Goal: Navigation & Orientation: Find specific page/section

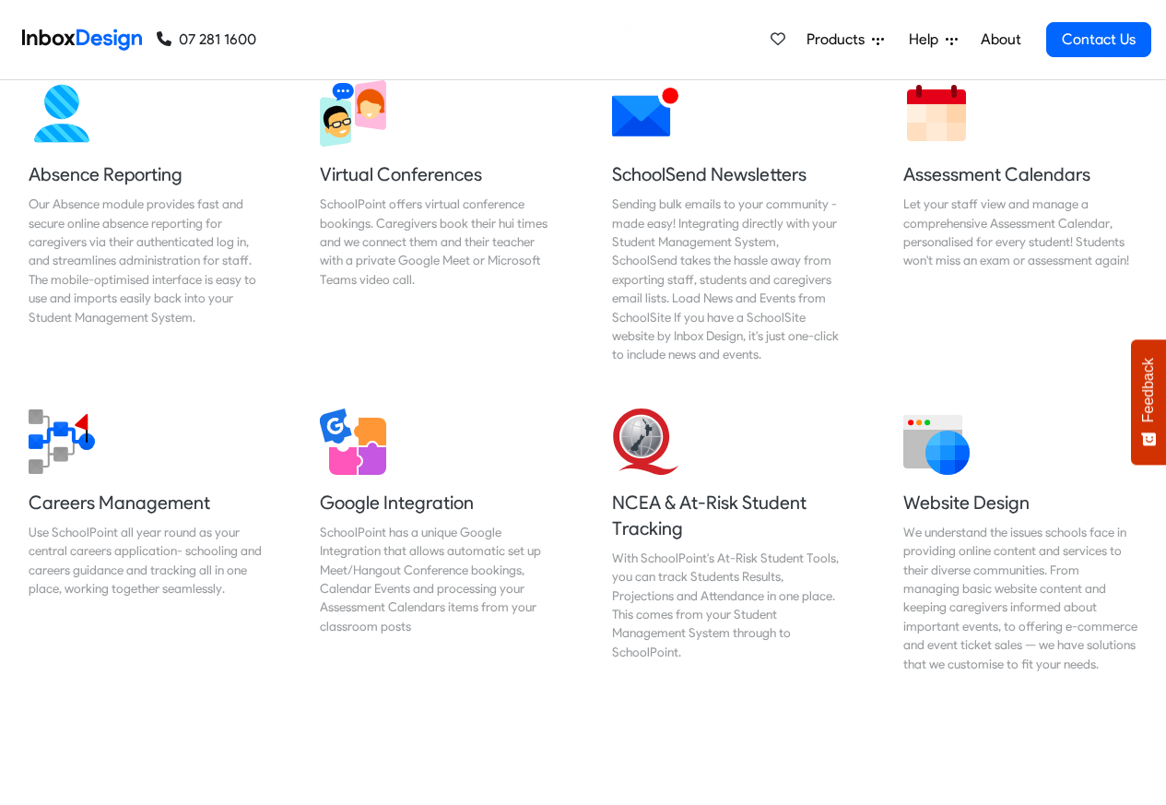
scroll to position [1881, 0]
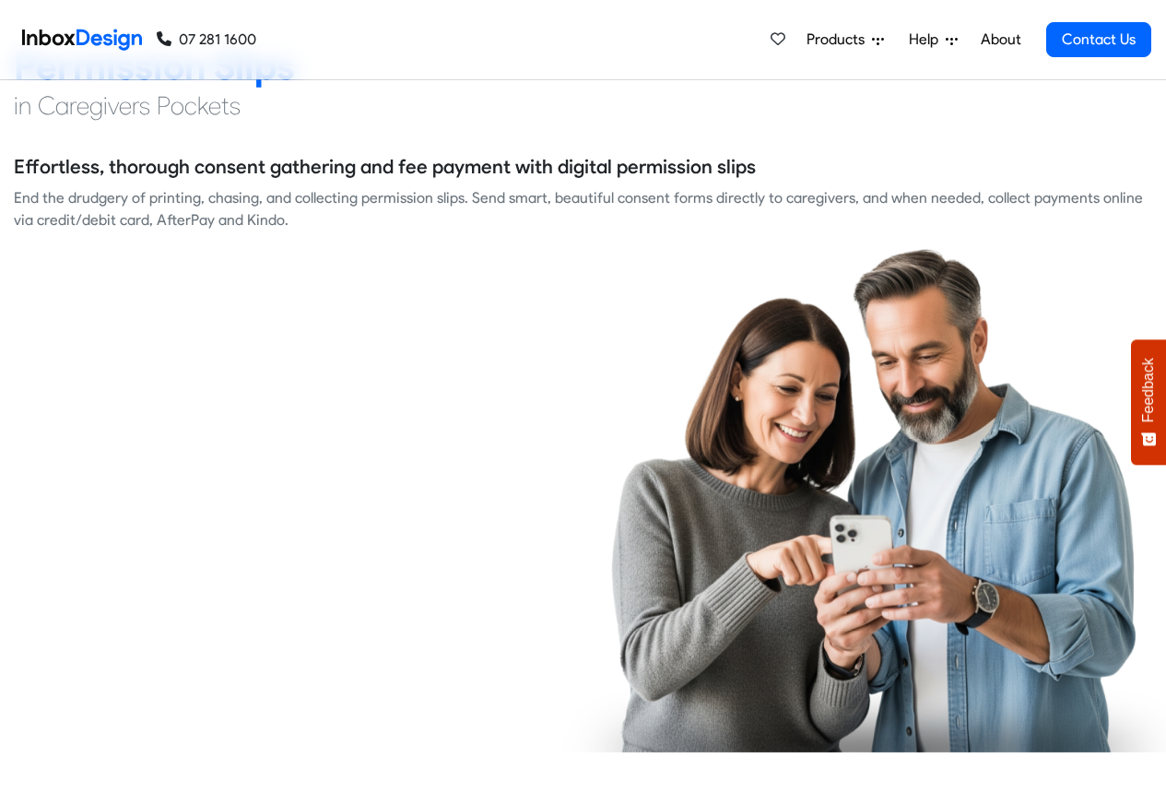
checkbox input "true"
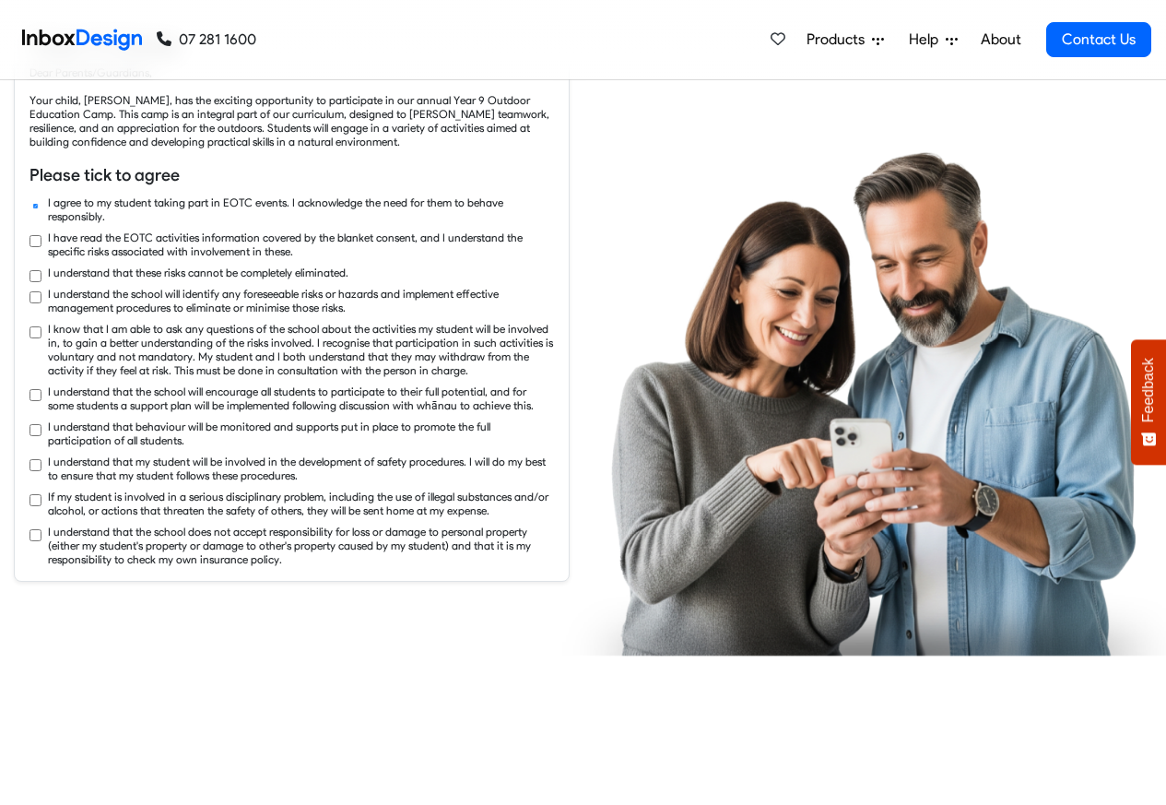
checkbox input "true"
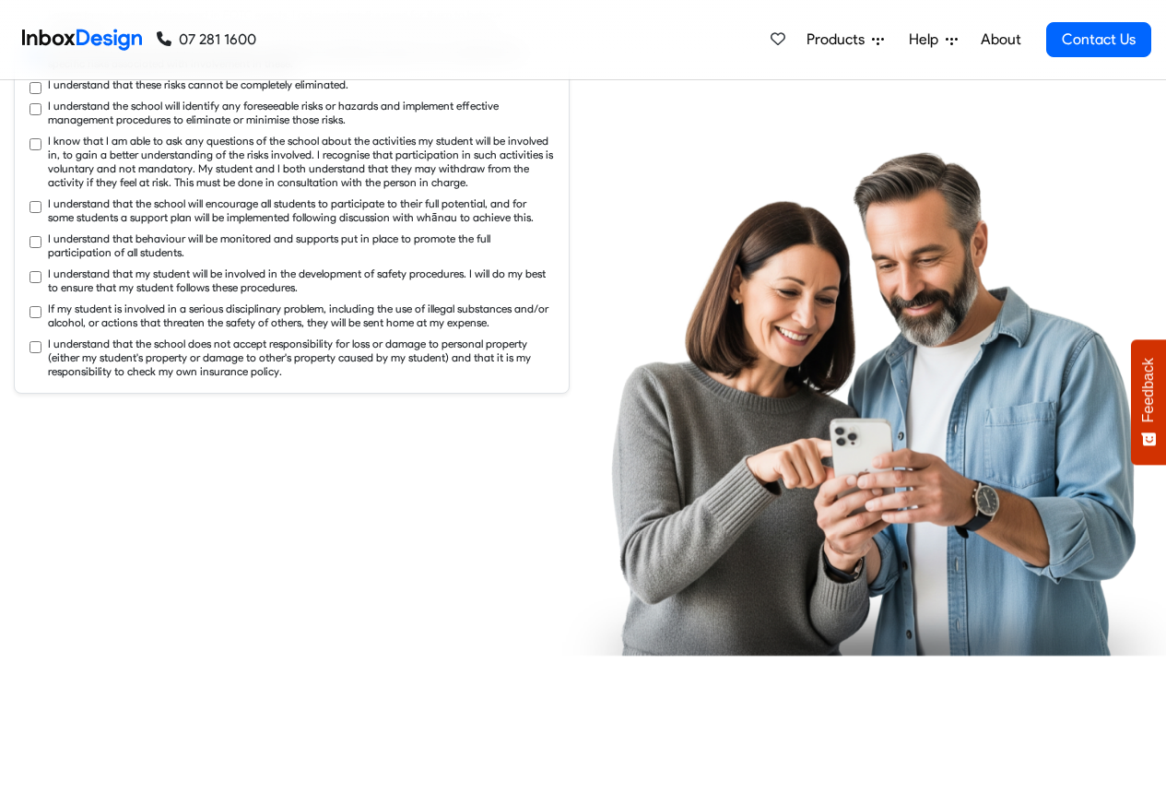
checkbox input "true"
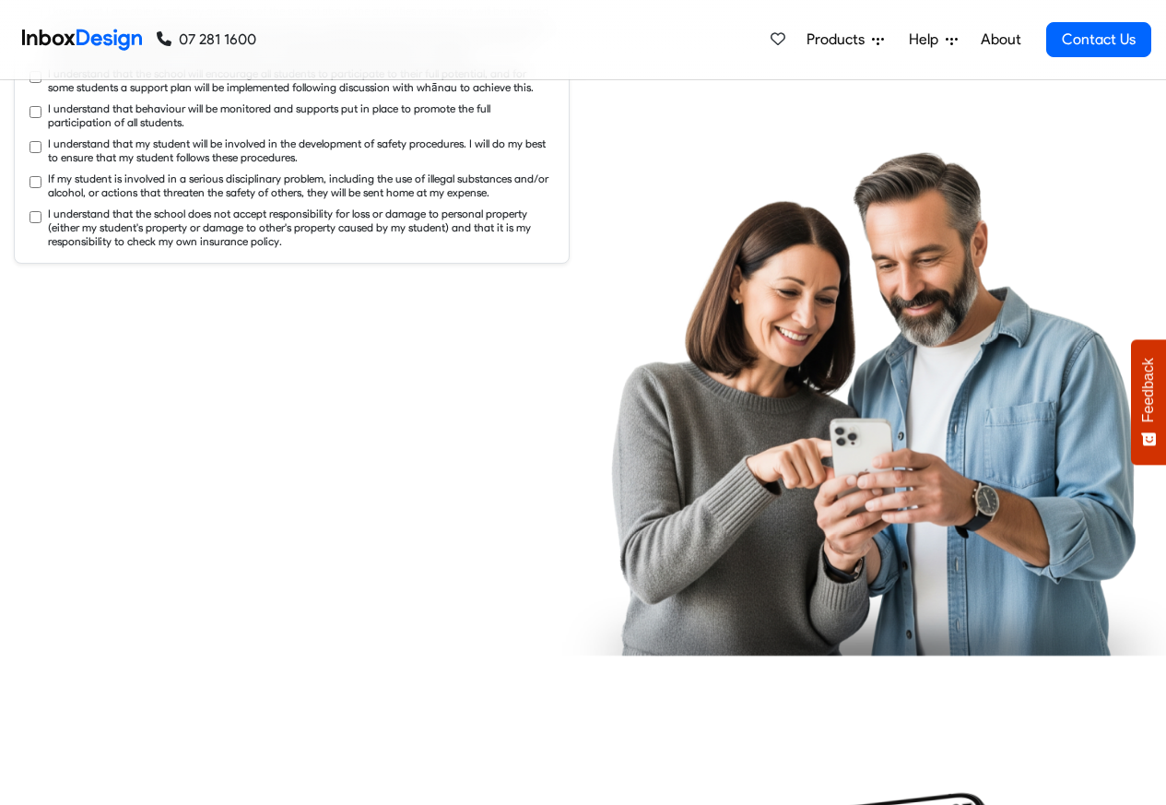
checkbox input "true"
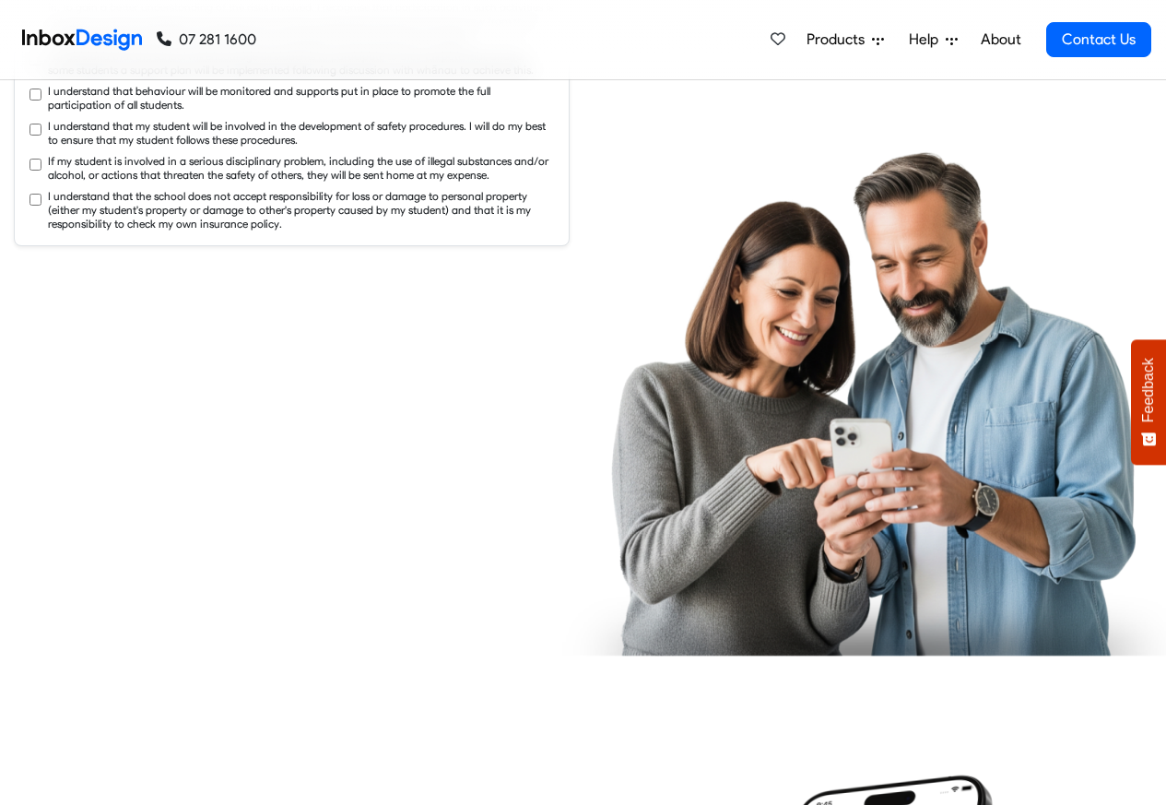
checkbox input "true"
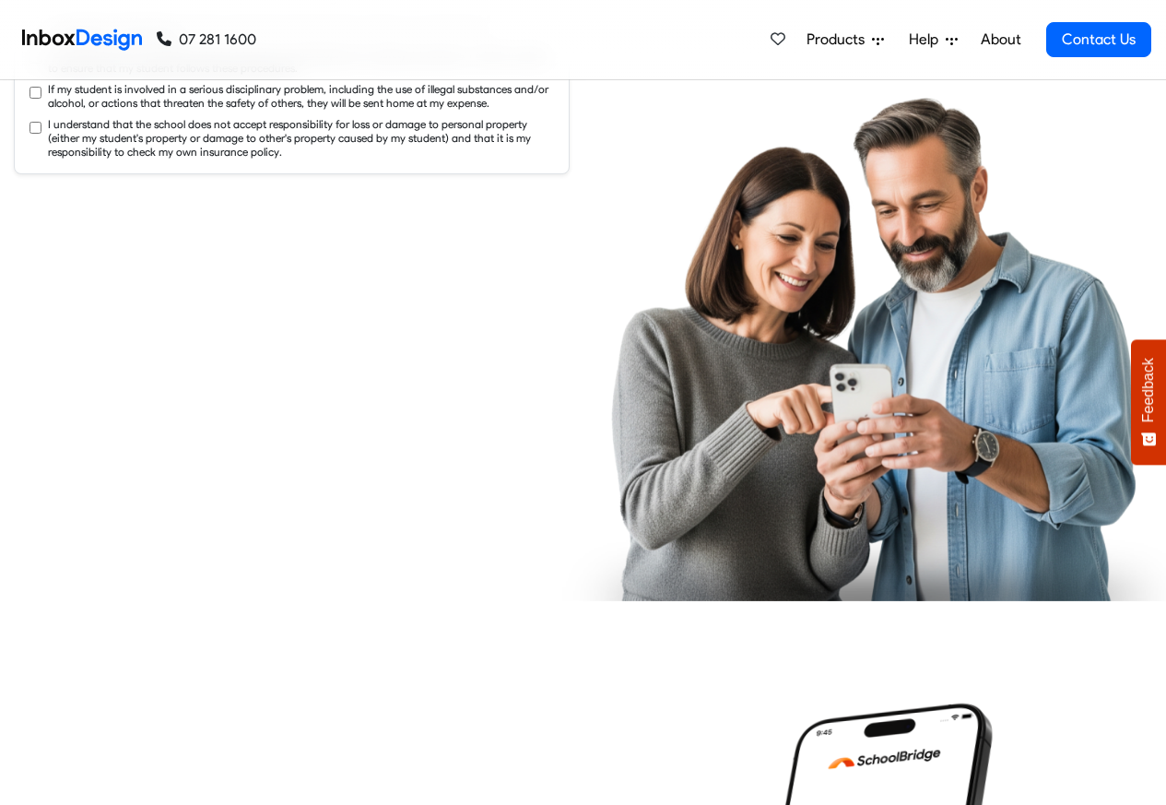
checkbox input "true"
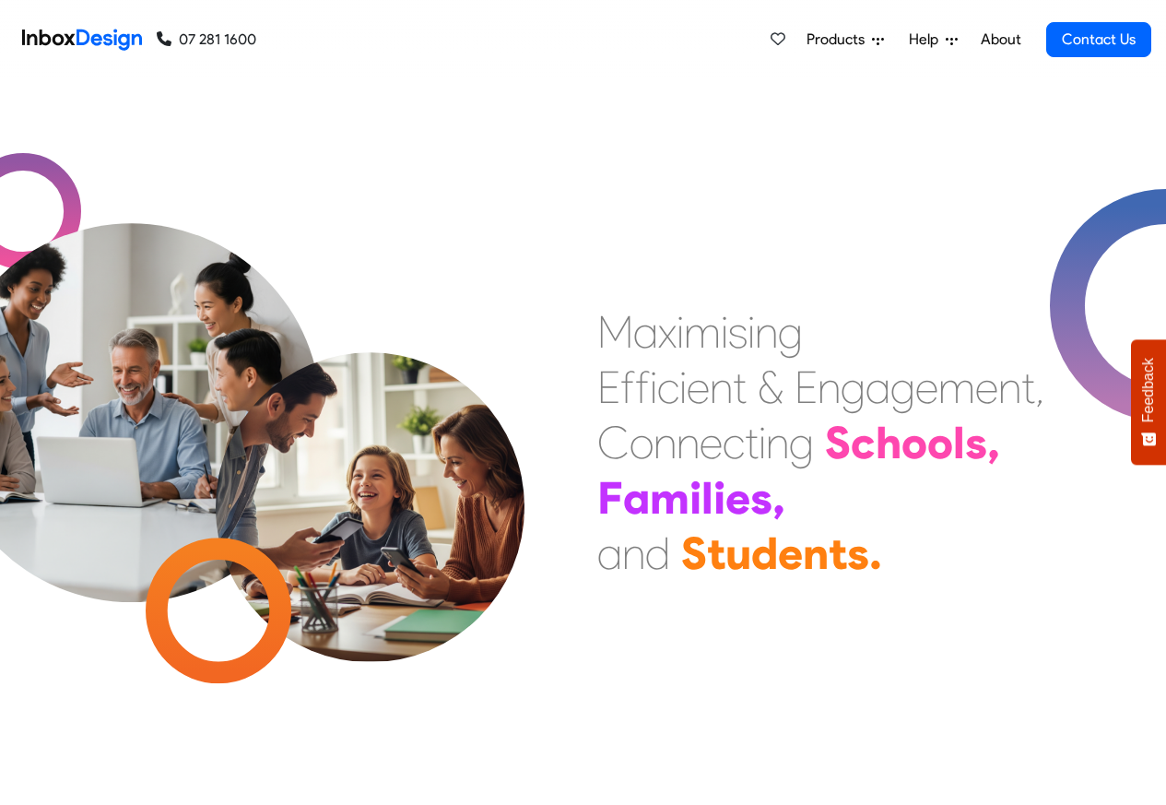
click at [828, 40] on span "Products" at bounding box center [839, 40] width 65 height 22
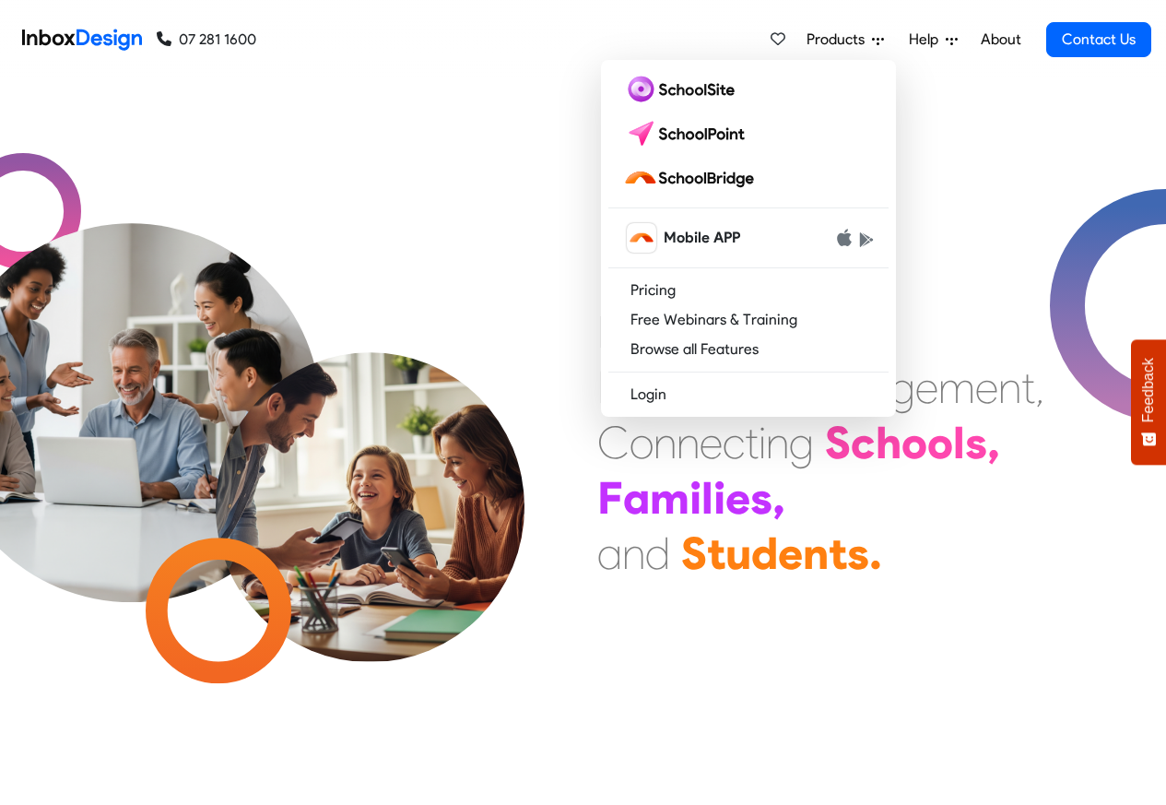
click at [994, 38] on link "About" at bounding box center [1000, 39] width 51 height 37
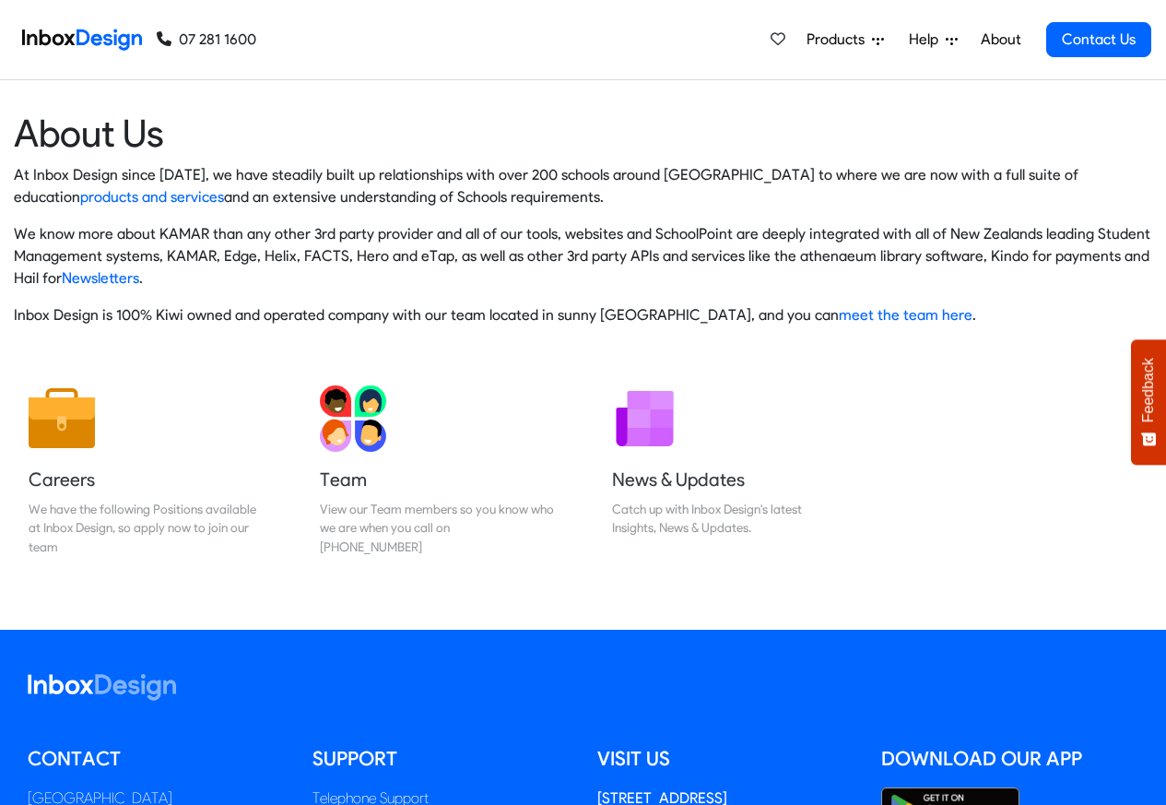
click at [667, 135] on heading "About Us" at bounding box center [583, 133] width 1139 height 47
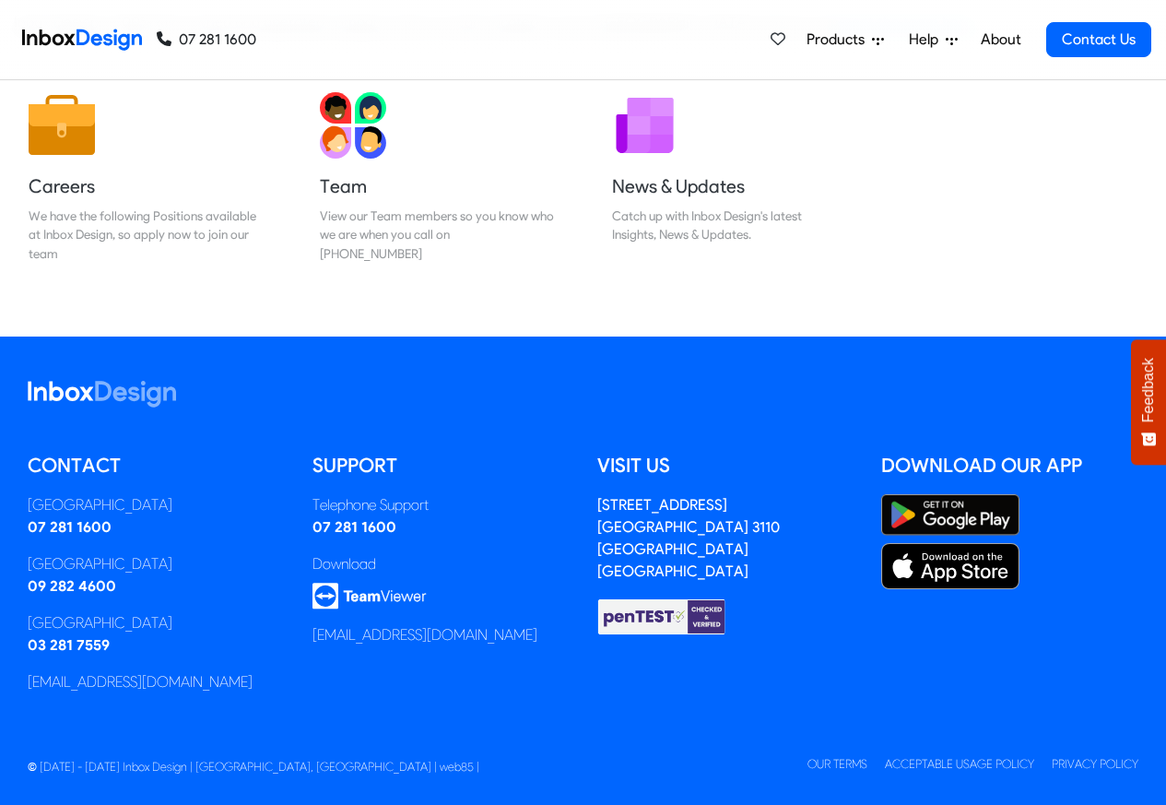
scroll to position [306, 0]
